Goal: Task Accomplishment & Management: Complete application form

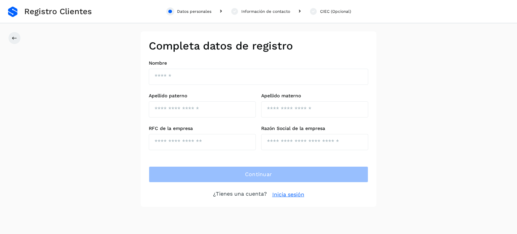
drag, startPoint x: 0, startPoint y: 0, endPoint x: 159, endPoint y: -41, distance: 163.8
drag, startPoint x: 159, startPoint y: -41, endPoint x: 197, endPoint y: -39, distance: 38.8
click at [197, 0] on html "Registro Clientes Datos personales Información de contacto CIEC (Opcional) Comp…" at bounding box center [258, 117] width 517 height 234
click at [287, 196] on link "Inicia sesión" at bounding box center [289, 195] width 32 height 8
click at [291, 192] on link "Inicia sesión" at bounding box center [289, 195] width 32 height 8
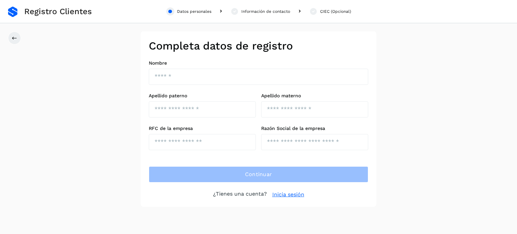
click at [291, 192] on link "Inicia sesión" at bounding box center [289, 195] width 32 height 8
click at [290, 196] on link "Inicia sesión" at bounding box center [289, 195] width 32 height 8
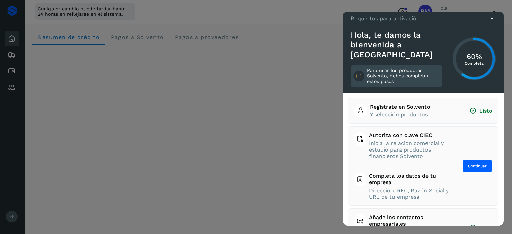
click at [491, 22] on icon at bounding box center [492, 18] width 7 height 7
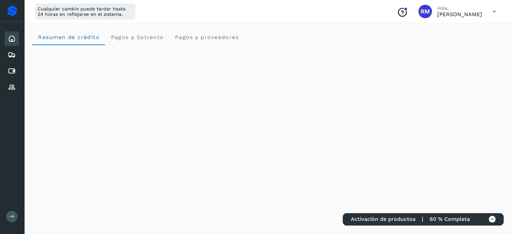
click at [496, 10] on icon at bounding box center [495, 12] width 14 height 14
click at [464, 28] on div "Documentación" at bounding box center [461, 30] width 80 height 13
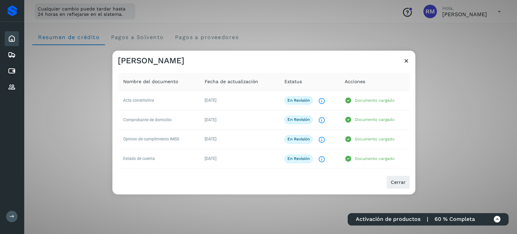
click at [409, 60] on icon at bounding box center [406, 60] width 7 height 7
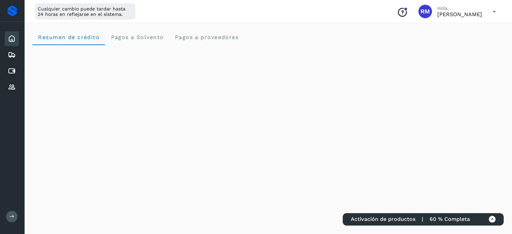
click at [495, 11] on icon at bounding box center [495, 12] width 14 height 14
click at [462, 30] on div "Documentación" at bounding box center [461, 30] width 80 height 13
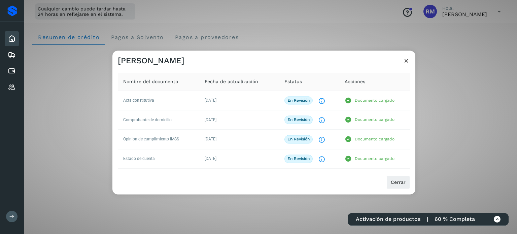
click at [408, 63] on icon at bounding box center [406, 60] width 7 height 7
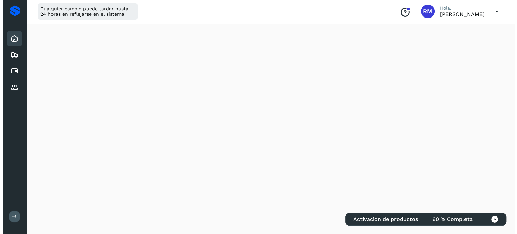
scroll to position [417, 0]
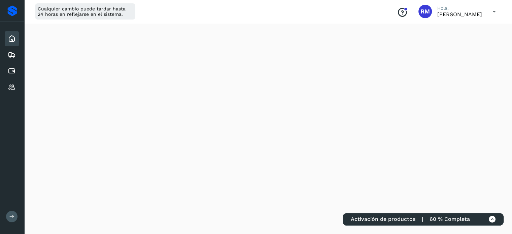
click at [491, 220] on icon at bounding box center [492, 219] width 7 height 7
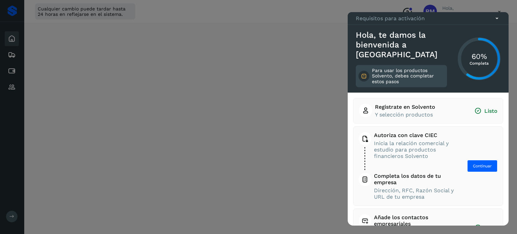
click at [441, 115] on span "Registrate en Solvento Y selección productos" at bounding box center [410, 111] width 70 height 14
click at [473, 167] on span "Continuar" at bounding box center [482, 166] width 19 height 6
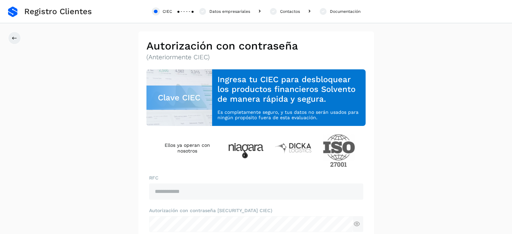
click at [177, 99] on div "Clave CIEC" at bounding box center [180, 98] width 66 height 24
click at [192, 169] on div "**********" at bounding box center [257, 159] width 220 height 181
click at [182, 160] on div "Ellos ya operan con nosotros" at bounding box center [257, 150] width 220 height 33
click at [190, 145] on h4 "Ellos ya operan con nosotros" at bounding box center [187, 147] width 60 height 11
click at [191, 57] on p "(Anteriormente CIEC)" at bounding box center [257, 58] width 220 height 8
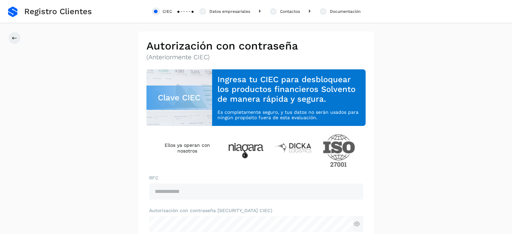
click at [186, 63] on div "**********" at bounding box center [256, 156] width 236 height 251
click at [216, 59] on p "(Anteriormente CIEC)" at bounding box center [257, 58] width 220 height 8
click at [192, 56] on p "(Anteriormente CIEC)" at bounding box center [257, 58] width 220 height 8
click at [337, 12] on div "Documentación" at bounding box center [345, 11] width 31 height 6
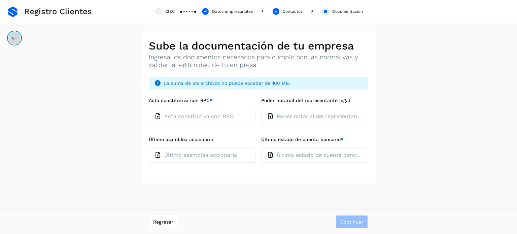
click at [13, 38] on icon at bounding box center [14, 37] width 5 height 5
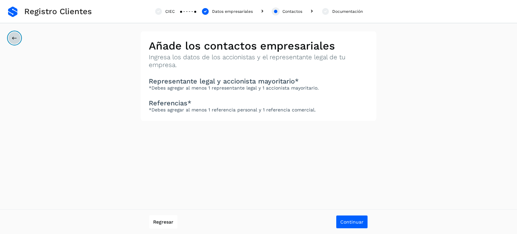
click at [13, 38] on icon at bounding box center [14, 37] width 5 height 5
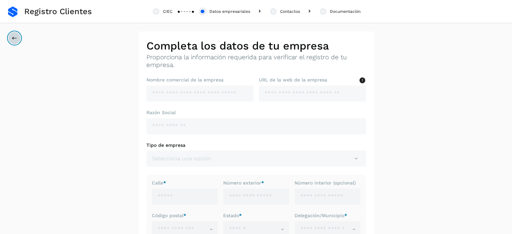
click at [13, 38] on icon at bounding box center [14, 37] width 5 height 5
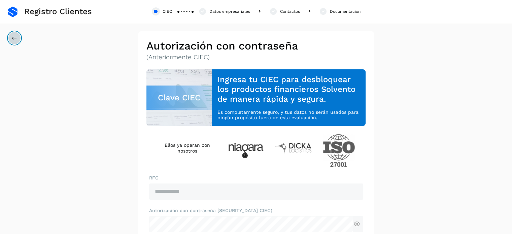
click at [13, 38] on icon at bounding box center [14, 37] width 5 height 5
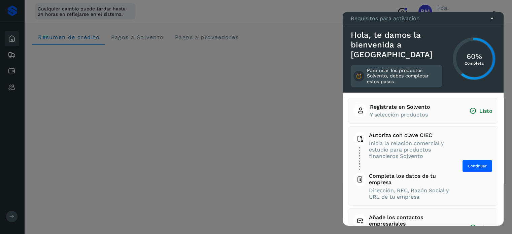
click at [268, 72] on div at bounding box center [256, 117] width 512 height 234
click at [495, 24] on div "Requisitos para activación" at bounding box center [423, 18] width 161 height 13
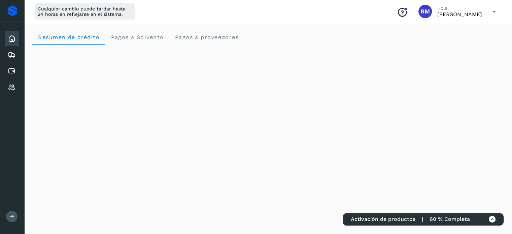
click at [494, 12] on icon at bounding box center [495, 12] width 14 height 14
click at [457, 42] on div "Cerrar sesión" at bounding box center [461, 43] width 80 height 13
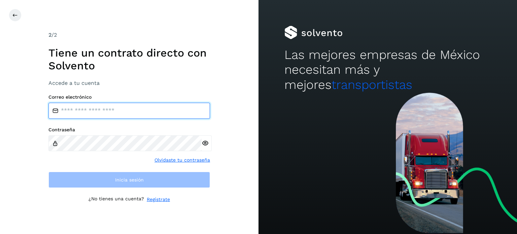
click at [79, 110] on input "email" at bounding box center [130, 111] width 162 height 16
type input "**********"
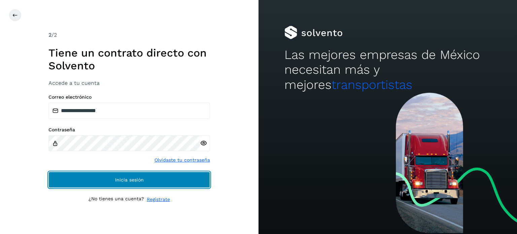
click at [111, 179] on button "Inicia sesión" at bounding box center [130, 180] width 162 height 16
click at [139, 175] on button "Inicia sesión" at bounding box center [130, 180] width 162 height 16
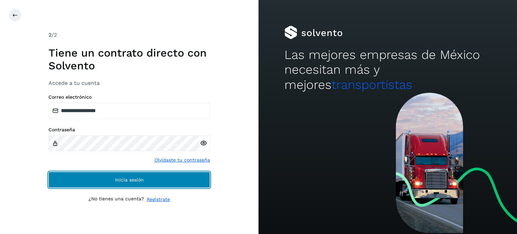
click at [139, 175] on button "Inicia sesión" at bounding box center [130, 180] width 162 height 16
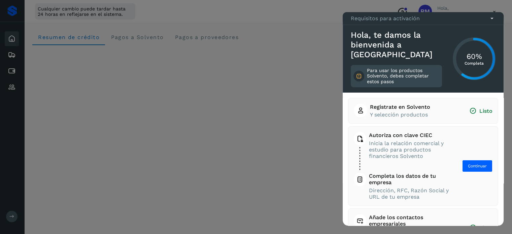
click at [418, 113] on span "Y selección productos" at bounding box center [400, 114] width 60 height 6
click at [411, 111] on span "Y selección productos" at bounding box center [400, 114] width 60 height 6
click at [402, 115] on span "Y selección productos" at bounding box center [400, 114] width 60 height 6
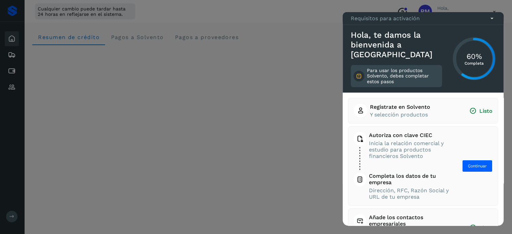
click at [402, 115] on span "Y selección productos" at bounding box center [400, 114] width 60 height 6
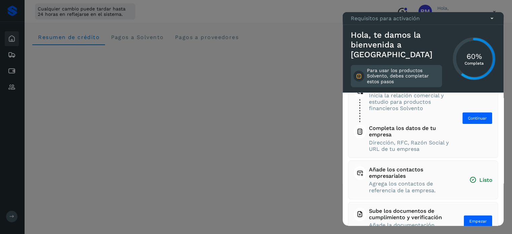
scroll to position [47, 0]
click at [395, 136] on span "Completa los datos de tu empresa" at bounding box center [409, 132] width 81 height 13
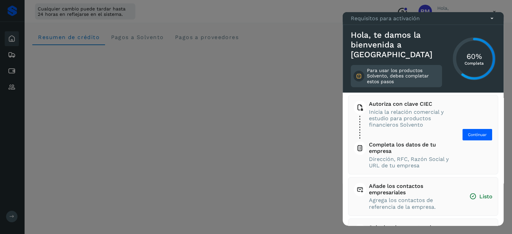
scroll to position [30, 0]
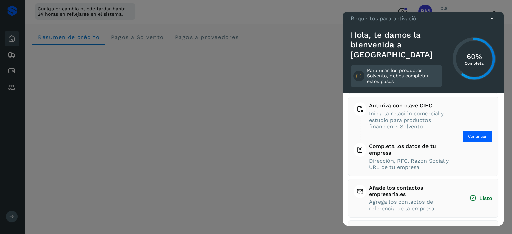
click at [503, 167] on div "Registrate en Solvento Y selección productos Listo Autoriza con clave CIEC Inic…" at bounding box center [423, 159] width 161 height 133
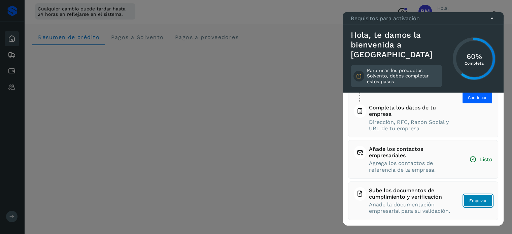
click at [475, 201] on button "Empezar" at bounding box center [478, 201] width 29 height 12
click at [472, 198] on span "Empezar" at bounding box center [479, 201] width 18 height 6
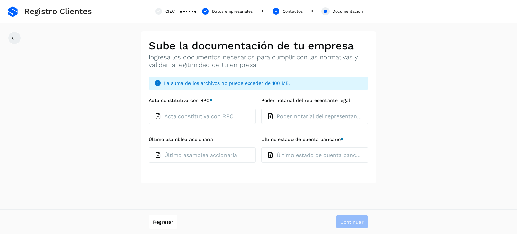
click at [189, 118] on p "Acta constitutiva con RPC" at bounding box center [198, 116] width 69 height 6
click at [149, 109] on input "Acta constitutiva con RPC *" at bounding box center [149, 108] width 0 height 0
click at [186, 117] on p "Acta constitutiva con RPC" at bounding box center [198, 116] width 69 height 6
click at [149, 109] on input "Acta constitutiva con RPC *" at bounding box center [149, 108] width 0 height 0
type input "**********"
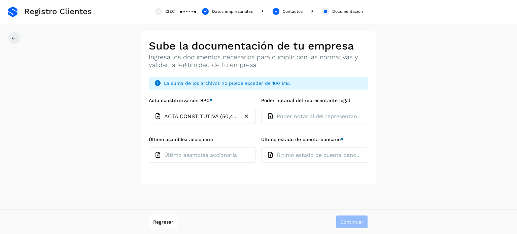
click at [194, 117] on p "ACTA CONSTITUTIVA (50,444) ROMBO PRIMER TESTIMONIO.pdf" at bounding box center [202, 116] width 76 height 6
click at [149, 109] on input "Acta constitutiva con RPC *" at bounding box center [149, 108] width 0 height 0
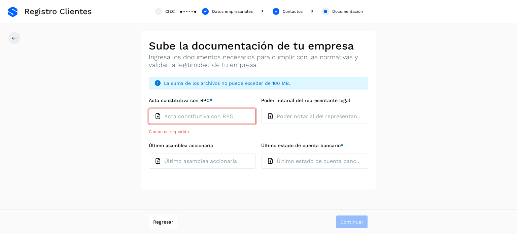
click at [79, 136] on div "**********" at bounding box center [258, 110] width 517 height 158
click at [197, 118] on p "Acta constitutiva con RPC" at bounding box center [198, 116] width 69 height 6
click at [149, 109] on input "Acta constitutiva con RPC *" at bounding box center [149, 108] width 0 height 0
click at [178, 115] on p "Acta constitutiva con RPC" at bounding box center [198, 116] width 69 height 6
click at [149, 109] on input "Acta constitutiva con RPC *" at bounding box center [149, 108] width 0 height 0
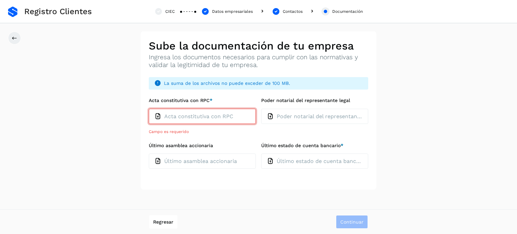
type input "**********"
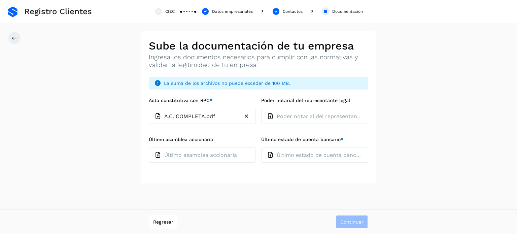
click at [309, 117] on p "Poder notarial del representante legal" at bounding box center [320, 116] width 86 height 6
click at [261, 109] on input "Poder notarial del representante legal" at bounding box center [261, 108] width 0 height 0
type input "**********"
click at [206, 155] on p "Último asamblea accionaria" at bounding box center [200, 155] width 73 height 6
click at [149, 148] on input "Último asamblea accionaria" at bounding box center [149, 147] width 0 height 0
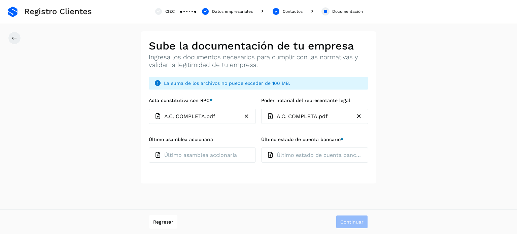
type input "**********"
click at [310, 155] on p "Último estado de cuenta bancario" at bounding box center [320, 155] width 86 height 6
click at [261, 148] on input "Último estado de cuenta bancario *" at bounding box center [261, 147] width 0 height 0
type input "**********"
click at [360, 155] on icon "button" at bounding box center [359, 155] width 7 height 7
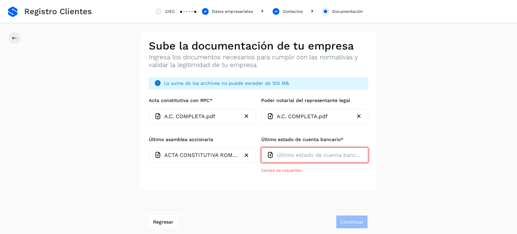
click at [309, 153] on p "Último estado de cuenta bancario" at bounding box center [320, 155] width 86 height 6
click at [261, 148] on input "Último estado de cuenta bancario *" at bounding box center [261, 147] width 0 height 0
type input "**********"
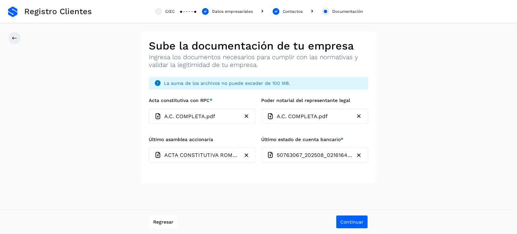
click at [303, 156] on p "50763067_202508_02161643.pdf" at bounding box center [315, 155] width 76 height 6
click at [261, 148] on input "Último estado de cuenta bancario *" at bounding box center [261, 147] width 0 height 0
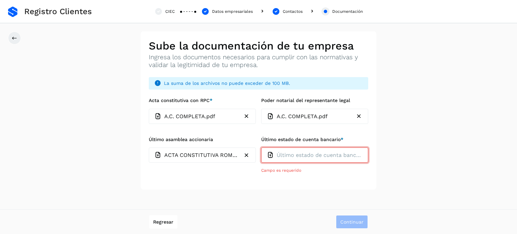
click at [28, 134] on div "**********" at bounding box center [258, 110] width 517 height 158
click at [296, 158] on p "Último estado de cuenta bancario" at bounding box center [320, 155] width 86 height 6
click at [261, 148] on input "Último estado de cuenta bancario *" at bounding box center [261, 147] width 0 height 0
type input "**********"
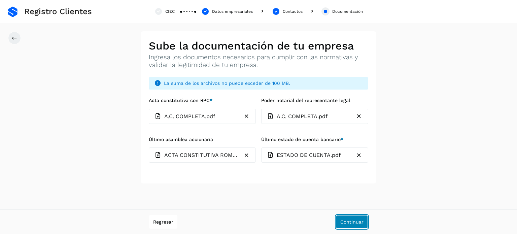
click at [353, 224] on span "Continuar" at bounding box center [352, 222] width 23 height 5
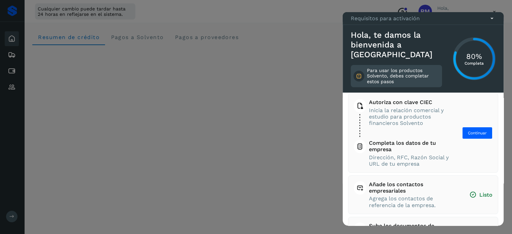
scroll to position [32, 0]
click at [474, 135] on span "Continuar" at bounding box center [477, 134] width 19 height 6
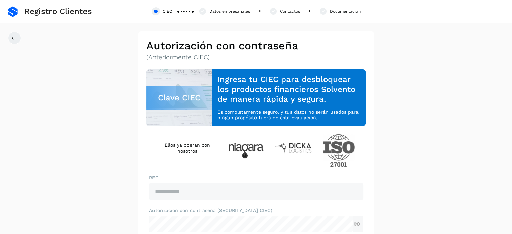
click at [184, 72] on div "Clave CIEC" at bounding box center [180, 97] width 66 height 57
click at [178, 59] on p "(Anteriormente CIEC)" at bounding box center [257, 58] width 220 height 8
click at [193, 55] on p "(Anteriormente CIEC)" at bounding box center [257, 58] width 220 height 8
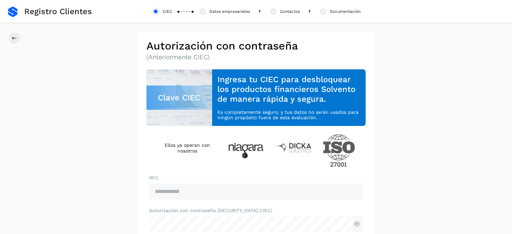
click at [202, 9] on icon at bounding box center [202, 11] width 8 height 8
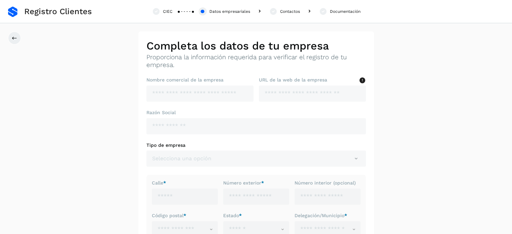
click at [187, 85] on div "Nombre comercial de la empresa" at bounding box center [200, 89] width 107 height 25
click at [200, 73] on div "Completa los datos de tu empresa Proporciona la información requerida para veri…" at bounding box center [256, 175] width 236 height 289
click at [15, 32] on button at bounding box center [14, 38] width 13 height 13
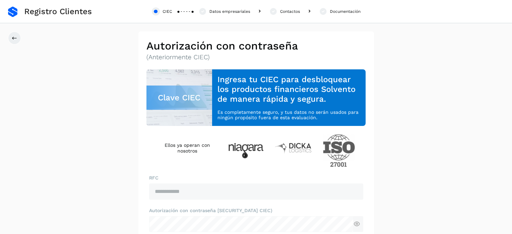
click at [165, 11] on div "CIEC" at bounding box center [167, 11] width 9 height 6
click at [159, 11] on div at bounding box center [156, 11] width 8 height 8
click at [168, 55] on p "(Anteriormente CIEC)" at bounding box center [257, 58] width 220 height 8
click at [251, 96] on h3 "Ingresa tu CIEC para desbloquear los productos financieros Solvento de manera r…" at bounding box center [289, 89] width 143 height 29
click at [199, 100] on div "Clave CIEC" at bounding box center [180, 98] width 66 height 24
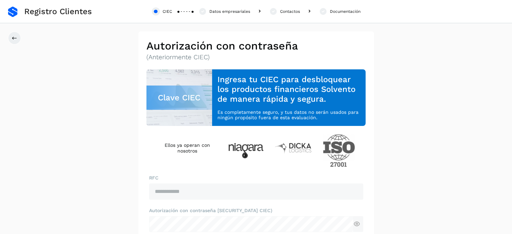
click at [177, 55] on p "(Anteriormente CIEC)" at bounding box center [257, 58] width 220 height 8
click at [181, 59] on p "(Anteriormente CIEC)" at bounding box center [257, 58] width 220 height 8
click at [15, 38] on icon at bounding box center [14, 37] width 5 height 5
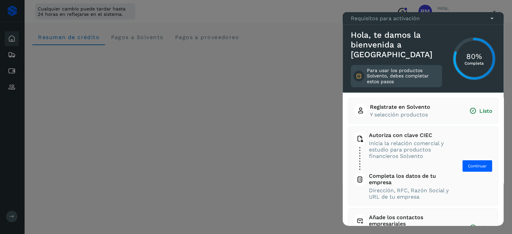
click at [418, 111] on span "Registrate en Solvento Y selección productos" at bounding box center [405, 111] width 70 height 14
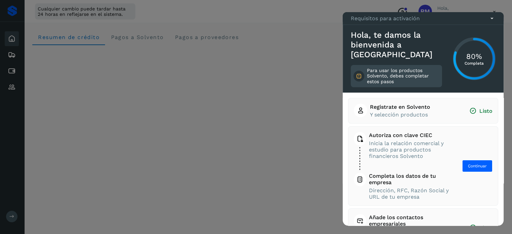
click at [373, 68] on p "Para usar los productos Solvento, debes completar estos pasos" at bounding box center [403, 76] width 72 height 17
click at [482, 46] on circle at bounding box center [474, 58] width 39 height 39
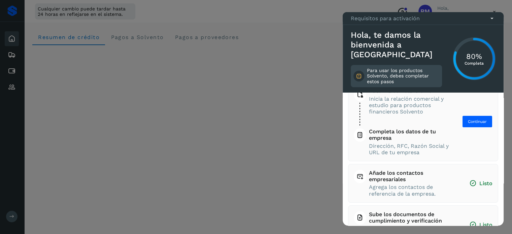
scroll to position [47, 0]
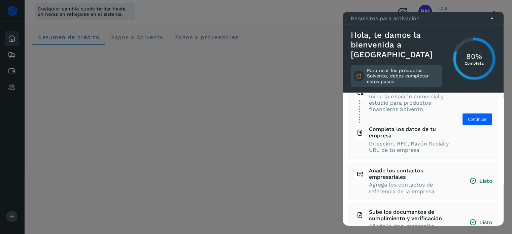
click at [416, 193] on span "Agrega los contactos de referencia de la empresa." at bounding box center [413, 188] width 88 height 13
click at [475, 180] on span "Listo" at bounding box center [481, 181] width 23 height 7
click at [408, 175] on span "Añade los contactos empresariales" at bounding box center [413, 173] width 88 height 13
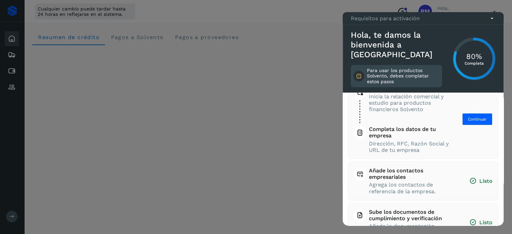
click at [408, 175] on span "Añade los contactos empresariales" at bounding box center [413, 173] width 88 height 13
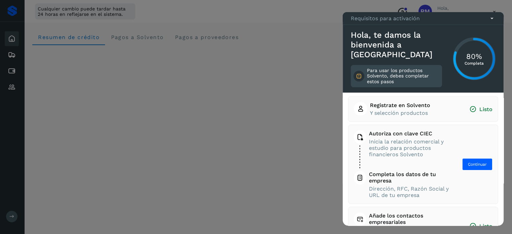
scroll to position [0, 0]
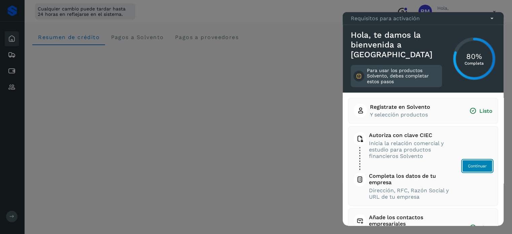
click at [475, 167] on span "Continuar" at bounding box center [477, 166] width 19 height 6
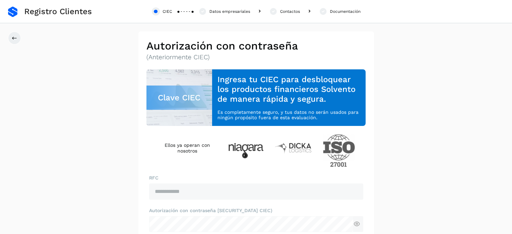
click at [244, 97] on h3 "Ingresa tu CIEC para desbloquear los productos financieros Solvento de manera r…" at bounding box center [289, 89] width 143 height 29
click at [194, 147] on h4 "Ellos ya operan con nosotros" at bounding box center [187, 147] width 60 height 11
click at [197, 105] on div "Clave CIEC" at bounding box center [180, 98] width 66 height 24
click at [223, 94] on h3 "Ingresa tu CIEC para desbloquear los productos financieros Solvento de manera r…" at bounding box center [289, 89] width 143 height 29
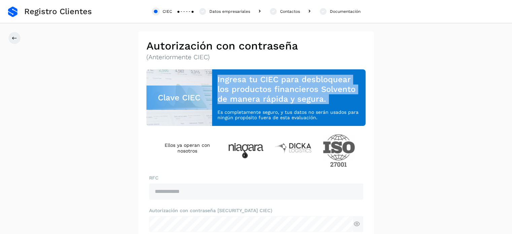
click at [223, 94] on h3 "Ingresa tu CIEC para desbloquear los productos financieros Solvento de manera r…" at bounding box center [289, 89] width 143 height 29
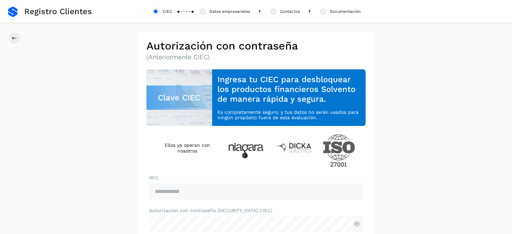
drag, startPoint x: 223, startPoint y: 94, endPoint x: 194, endPoint y: 59, distance: 45.2
click at [194, 59] on p "(Anteriormente CIEC)" at bounding box center [257, 58] width 220 height 8
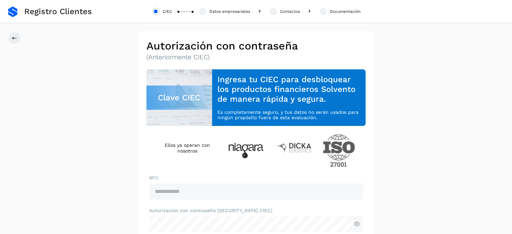
click at [197, 57] on p "(Anteriormente CIEC)" at bounding box center [257, 58] width 220 height 8
click at [174, 96] on div "Clave CIEC" at bounding box center [180, 98] width 66 height 24
click at [253, 57] on p "(Anteriormente CIEC)" at bounding box center [257, 58] width 220 height 8
click at [222, 6] on div "CIEC Datos empresariales Contactos Documentación" at bounding box center [256, 11] width 512 height 23
click at [210, 13] on div "Datos empresariales" at bounding box center [230, 11] width 41 height 6
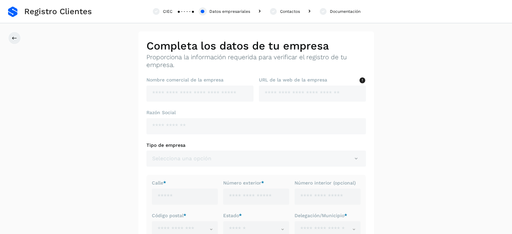
click at [185, 83] on div "Nombre comercial de la empresa" at bounding box center [200, 89] width 107 height 25
click at [162, 10] on div "CIEC" at bounding box center [162, 11] width 21 height 8
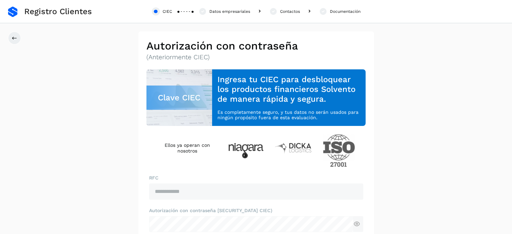
click at [187, 148] on h4 "Ellos ya operan con nosotros" at bounding box center [187, 147] width 60 height 11
click at [172, 99] on div "Clave CIEC" at bounding box center [180, 98] width 66 height 24
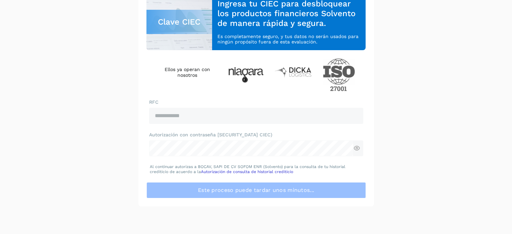
scroll to position [78, 0]
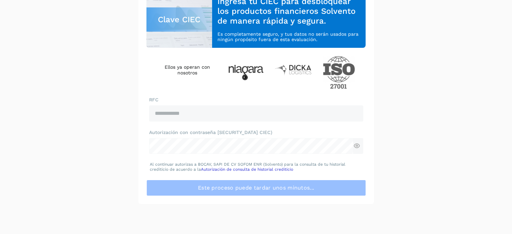
click at [170, 20] on div "Clave CIEC" at bounding box center [180, 19] width 66 height 24
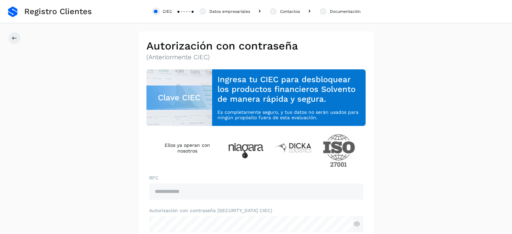
click at [203, 50] on h2 "Autorización con contraseña" at bounding box center [257, 45] width 220 height 13
click at [185, 57] on p "(Anteriormente CIEC)" at bounding box center [257, 58] width 220 height 8
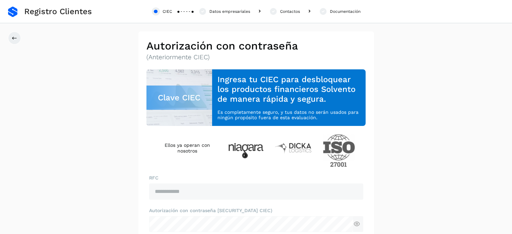
click at [229, 95] on h3 "Ingresa tu CIEC para desbloquear los productos financieros Solvento de manera r…" at bounding box center [289, 89] width 143 height 29
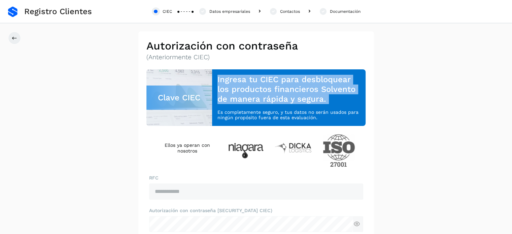
click at [229, 95] on h3 "Ingresa tu CIEC para desbloquear los productos financieros Solvento de manera r…" at bounding box center [289, 89] width 143 height 29
click at [230, 96] on h3 "Ingresa tu CIEC para desbloquear los productos financieros Solvento de manera r…" at bounding box center [289, 89] width 143 height 29
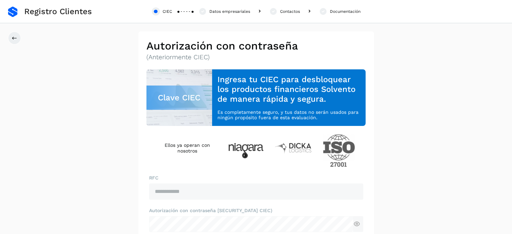
scroll to position [78, 0]
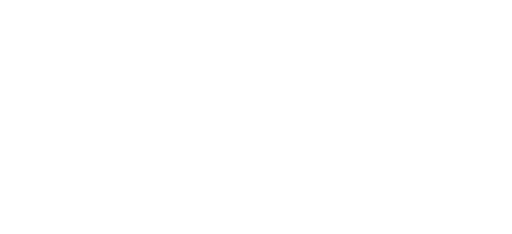
scroll to position [60, 0]
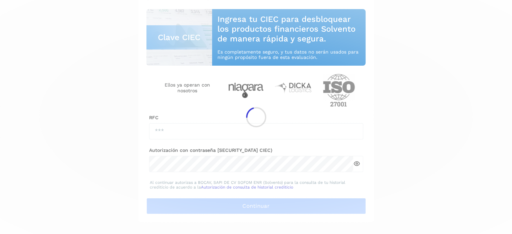
type input "**********"
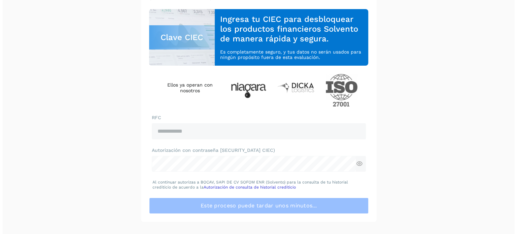
scroll to position [0, 0]
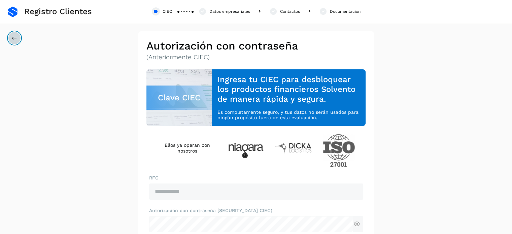
click at [12, 36] on icon at bounding box center [14, 37] width 5 height 5
click at [290, 11] on div "Contactos" at bounding box center [290, 11] width 20 height 6
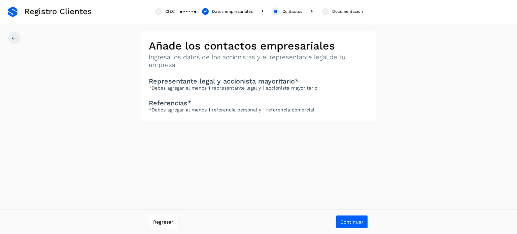
click at [176, 59] on p "Ingresa los datos de los accionistas y el representante legal de tu empresa." at bounding box center [259, 61] width 220 height 15
click at [216, 81] on h3 "Representante legal y accionista mayoritario*" at bounding box center [259, 81] width 220 height 8
click at [158, 9] on icon at bounding box center [158, 11] width 8 height 8
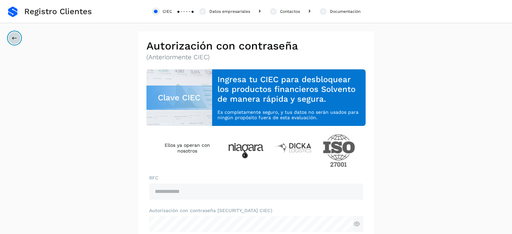
click at [12, 34] on button at bounding box center [14, 38] width 13 height 13
click at [38, 15] on span "Registro Clientes" at bounding box center [58, 12] width 68 height 10
click at [16, 37] on icon at bounding box center [14, 37] width 5 height 5
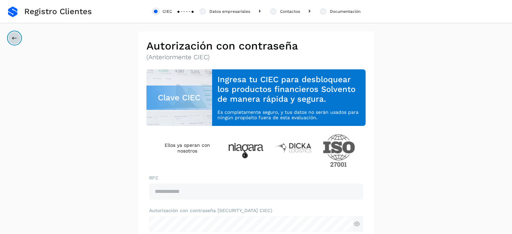
click at [16, 37] on icon at bounding box center [14, 37] width 5 height 5
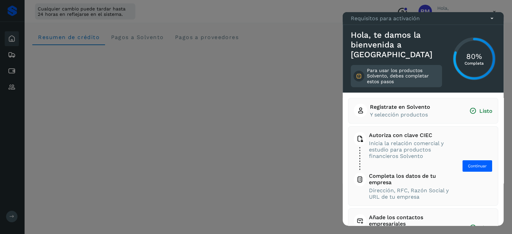
click at [288, 23] on div at bounding box center [256, 117] width 512 height 234
click at [491, 22] on icon at bounding box center [492, 18] width 7 height 7
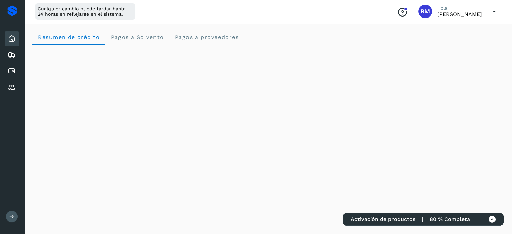
click at [494, 14] on icon at bounding box center [495, 12] width 14 height 14
click at [459, 42] on div "Cerrar sesión" at bounding box center [461, 43] width 80 height 13
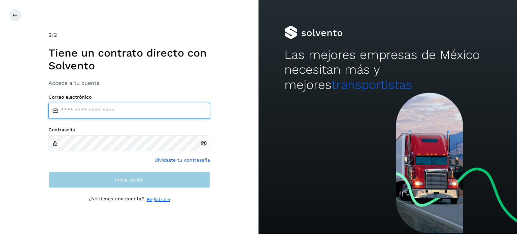
type input "**********"
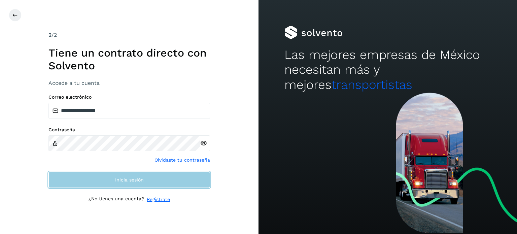
click at [136, 180] on span "Inicia sesión" at bounding box center [129, 180] width 29 height 5
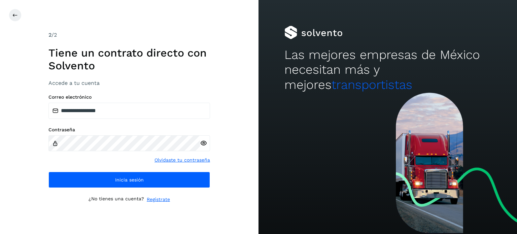
click at [206, 146] on icon at bounding box center [203, 143] width 7 height 7
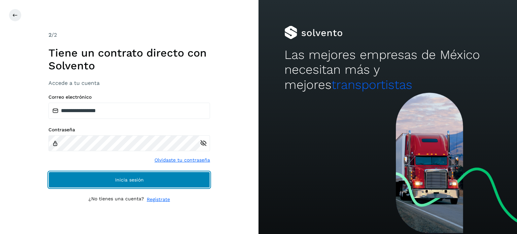
click at [124, 181] on span "Inicia sesión" at bounding box center [129, 180] width 29 height 5
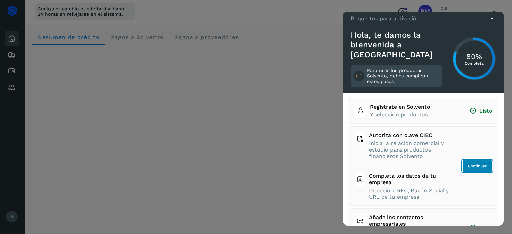
click at [468, 169] on span "Continuar" at bounding box center [477, 166] width 19 height 6
